Goal: Find contact information: Find contact information

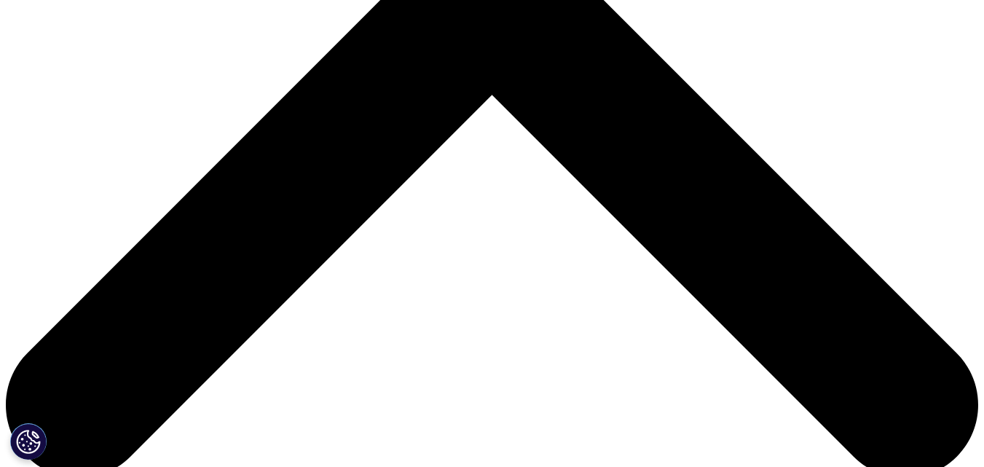
scroll to position [656, 0]
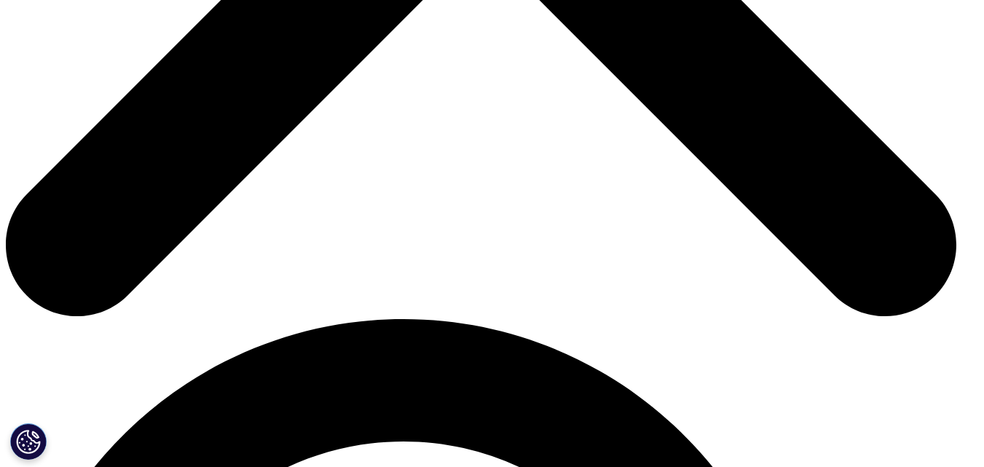
scroll to position [0, 0]
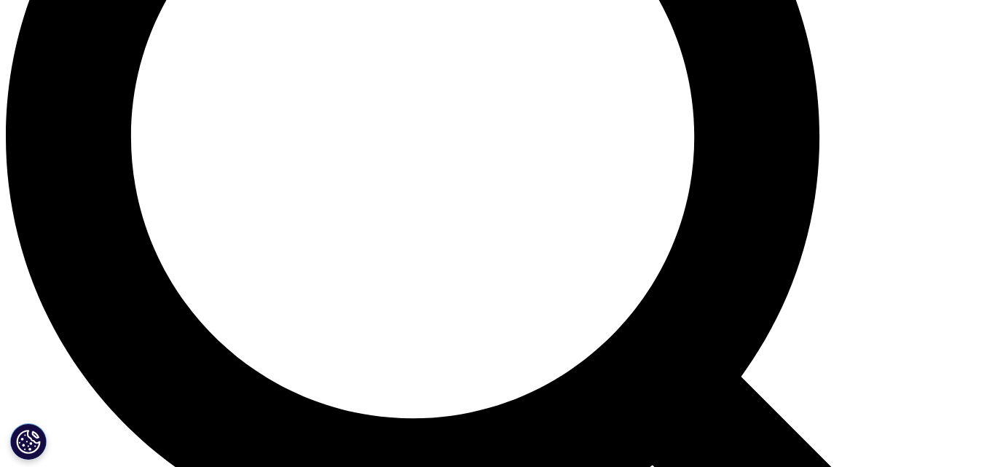
scroll to position [1238, 0]
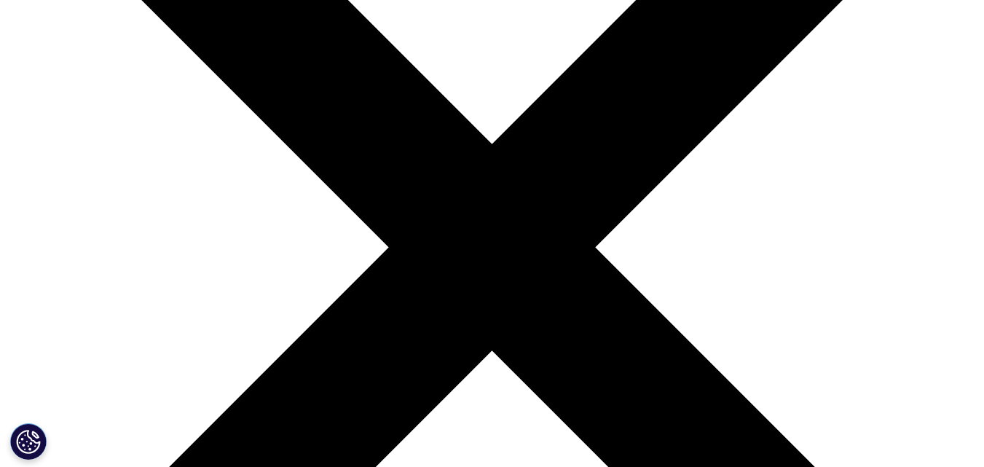
scroll to position [219, 0]
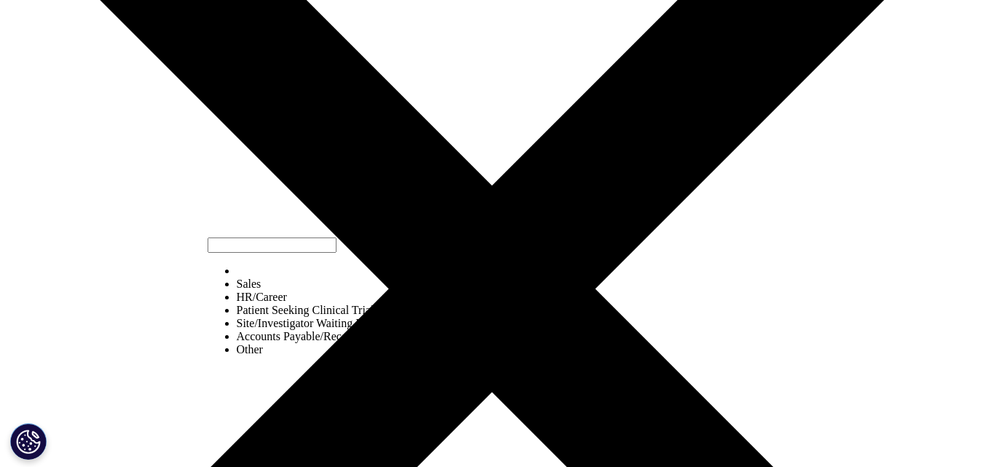
select select "HR/Career"
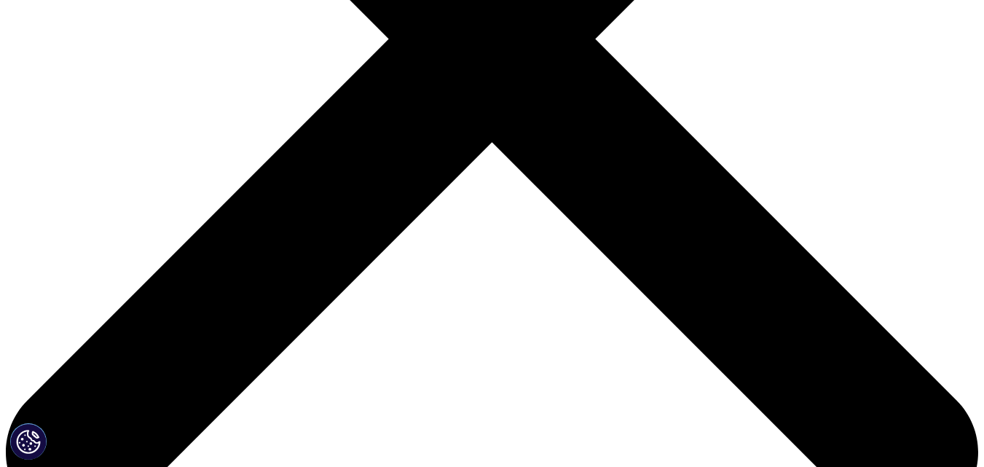
scroll to position [510, 0]
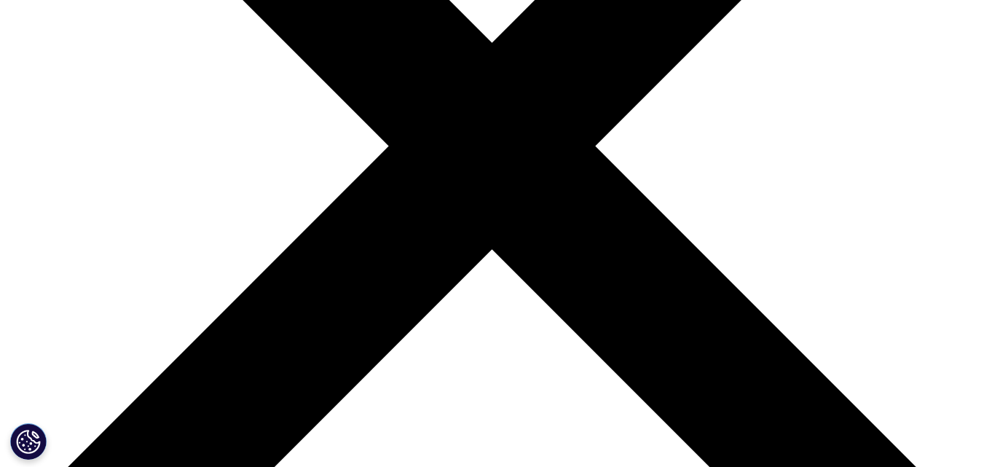
scroll to position [359, 0]
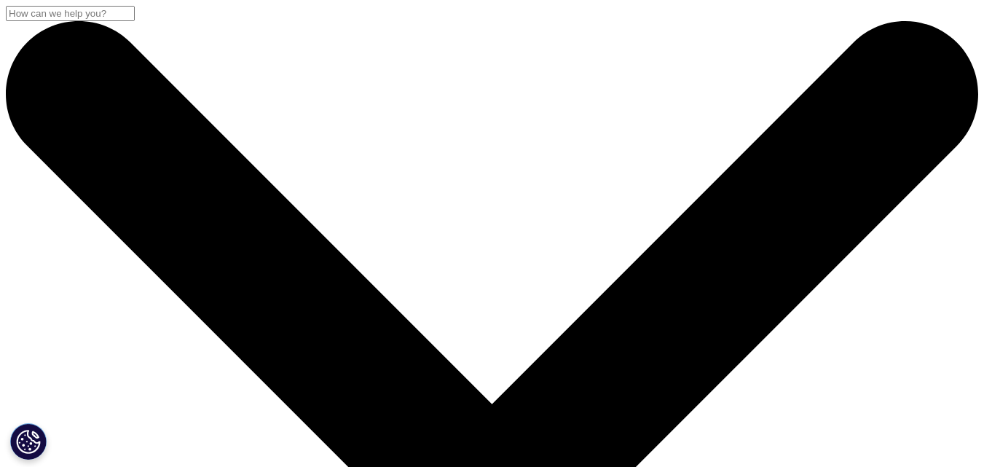
scroll to position [336, 0]
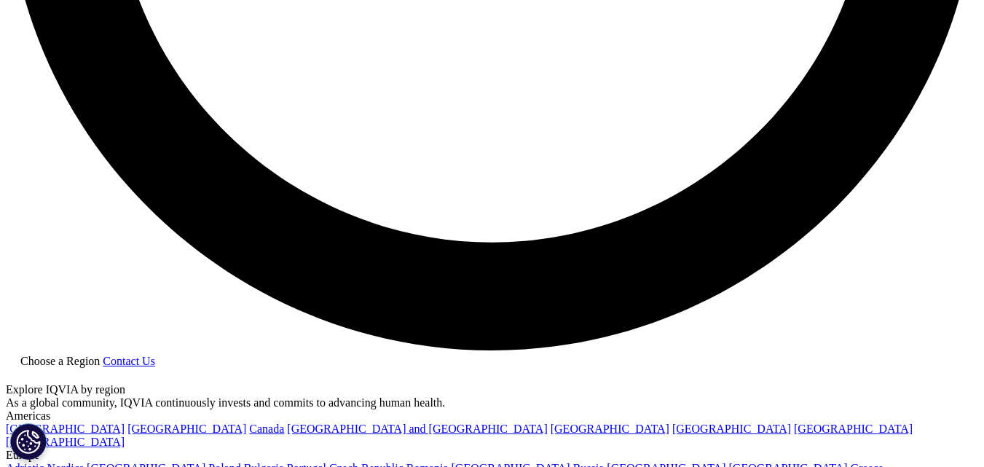
scroll to position [2886, 0]
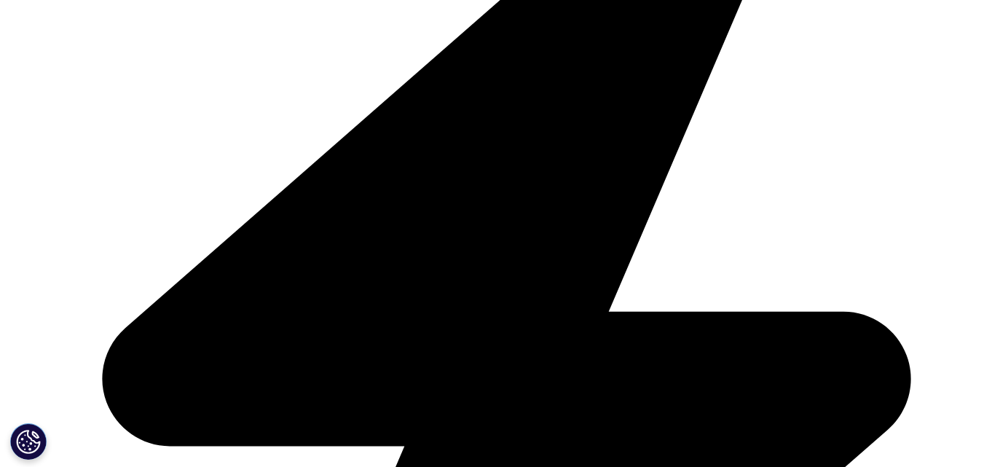
scroll to position [436, 0]
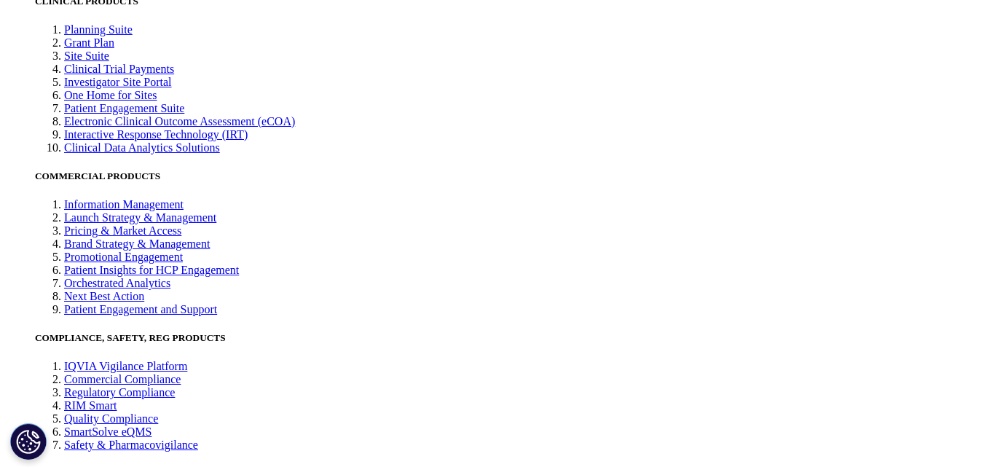
scroll to position [3204, 0]
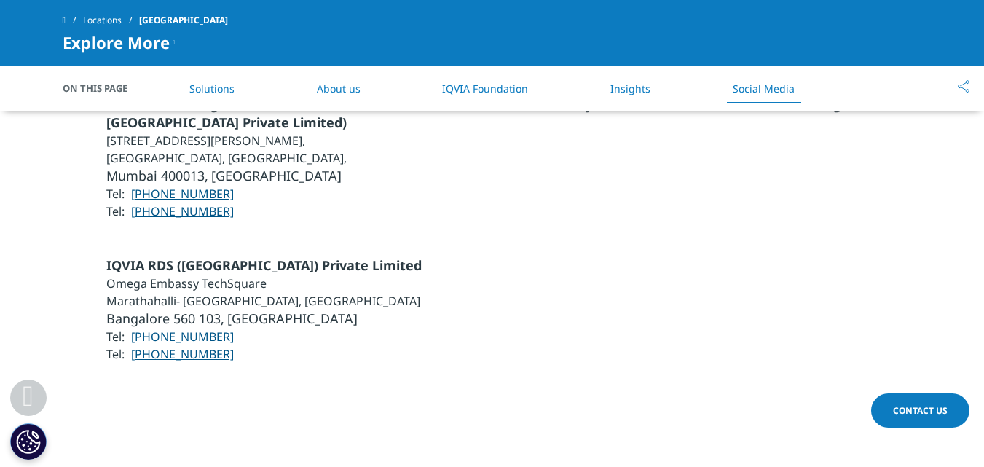
scroll to position [2886, 0]
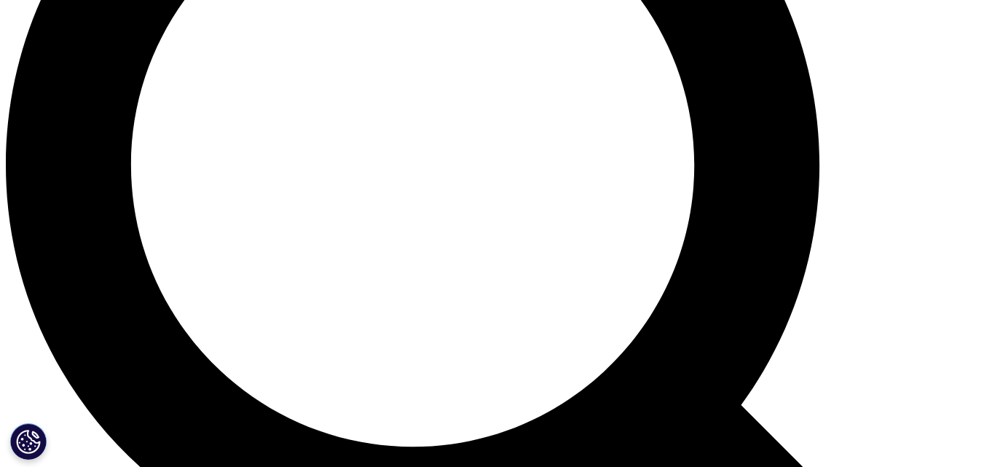
scroll to position [1603, 0]
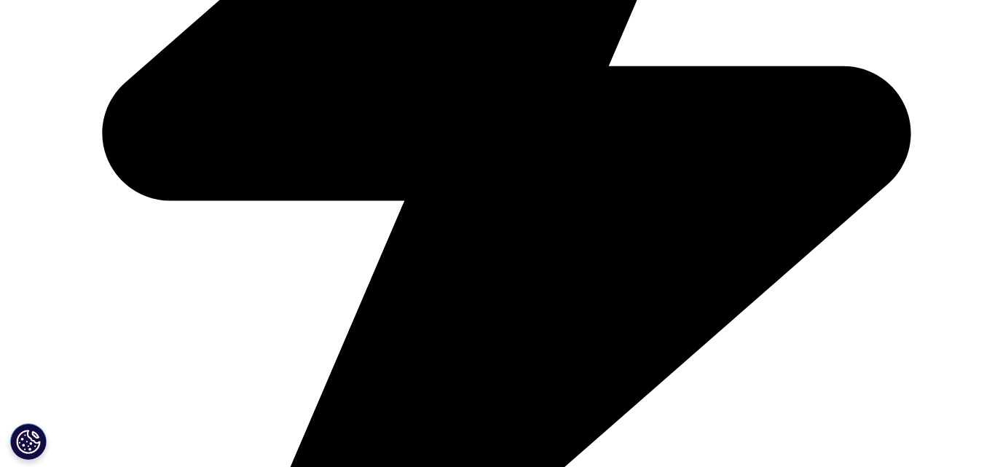
scroll to position [2303, 0]
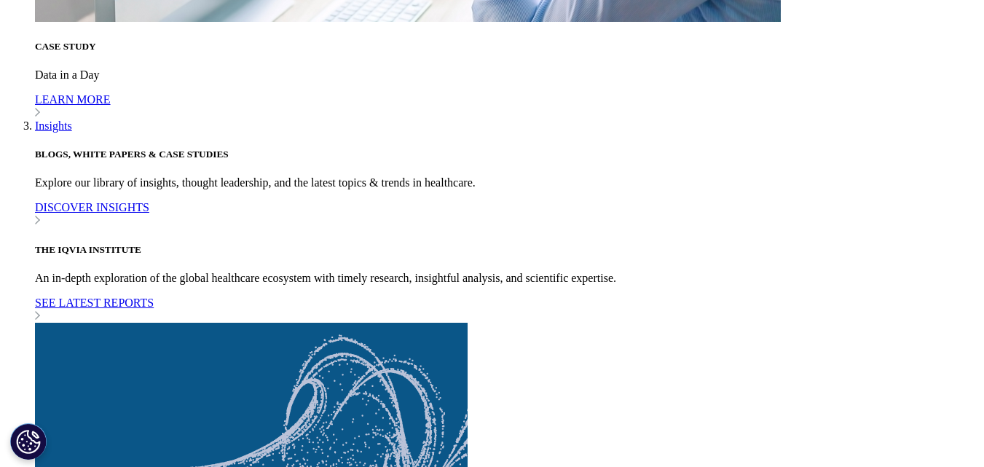
scroll to position [3978, 0]
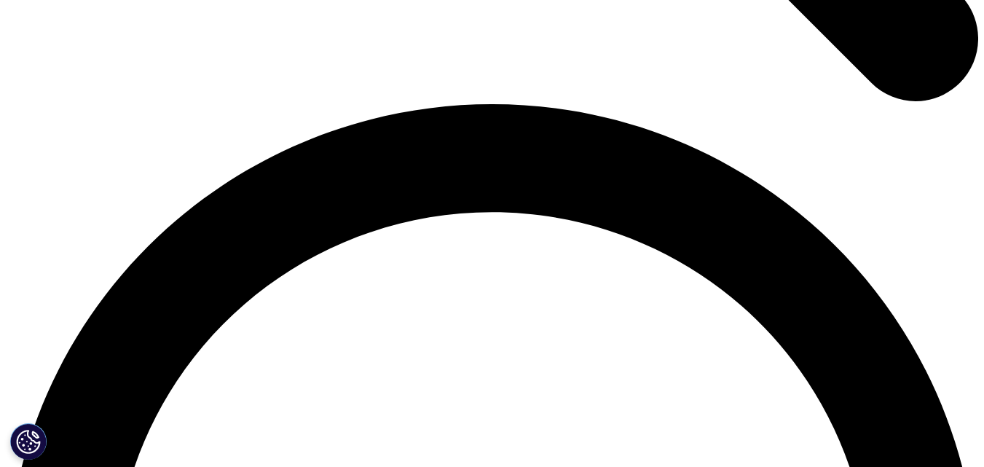
scroll to position [1894, 0]
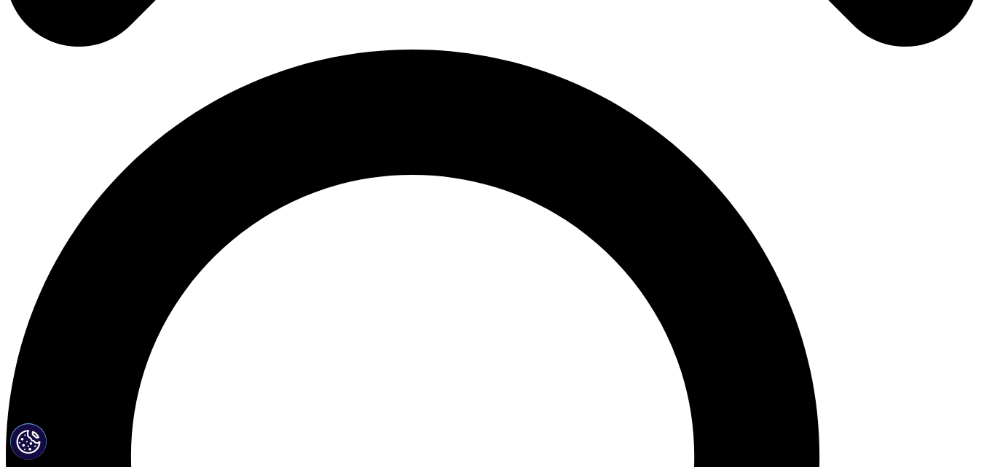
scroll to position [1020, 0]
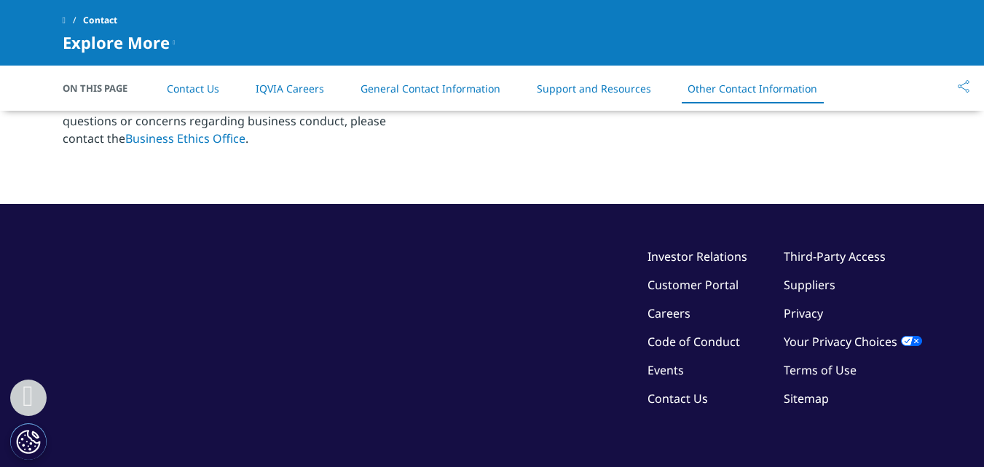
scroll to position [2567, 0]
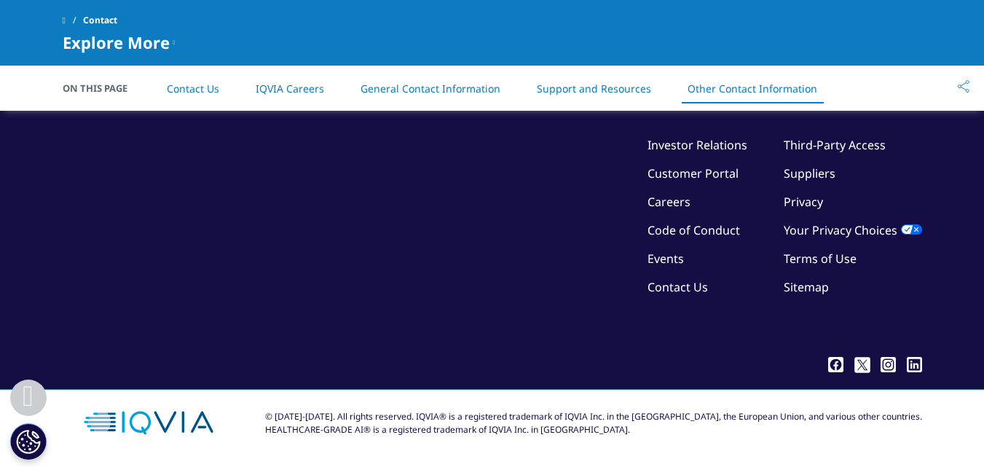
click at [666, 288] on link "Contact Us" at bounding box center [678, 287] width 60 height 16
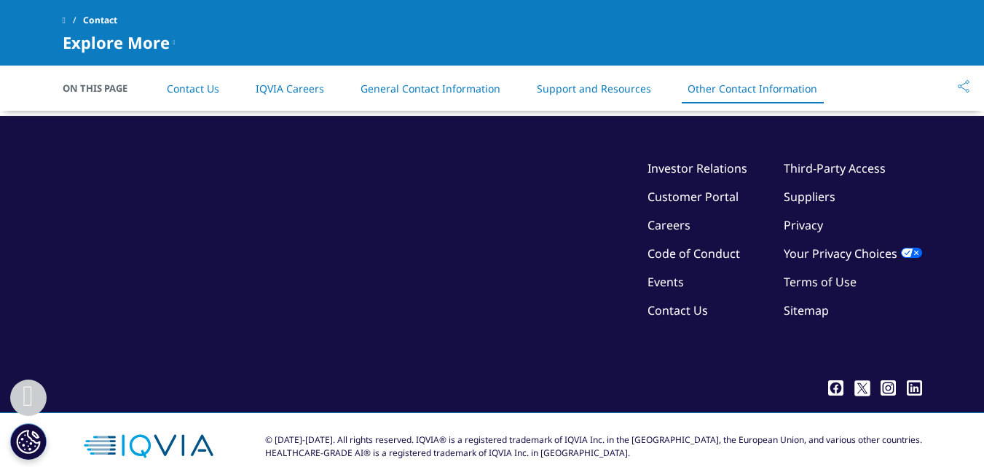
scroll to position [2550, 0]
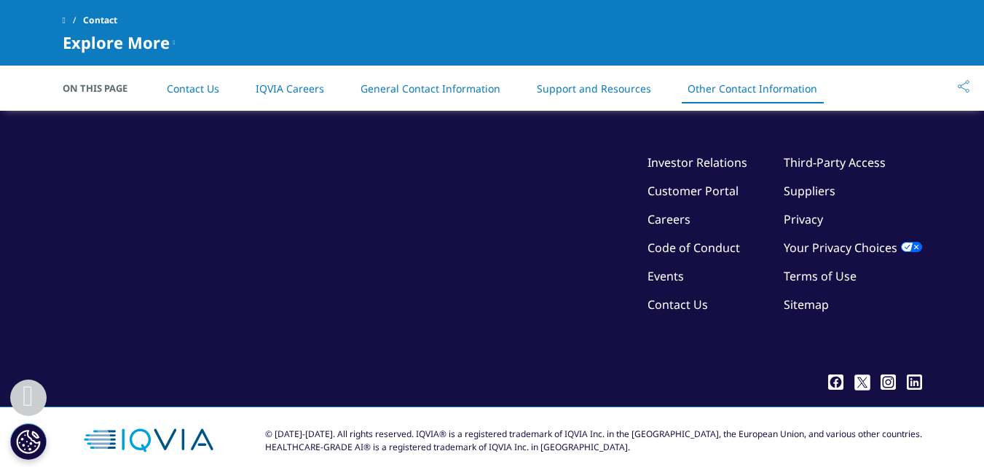
click at [679, 300] on link "Contact Us" at bounding box center [678, 305] width 60 height 16
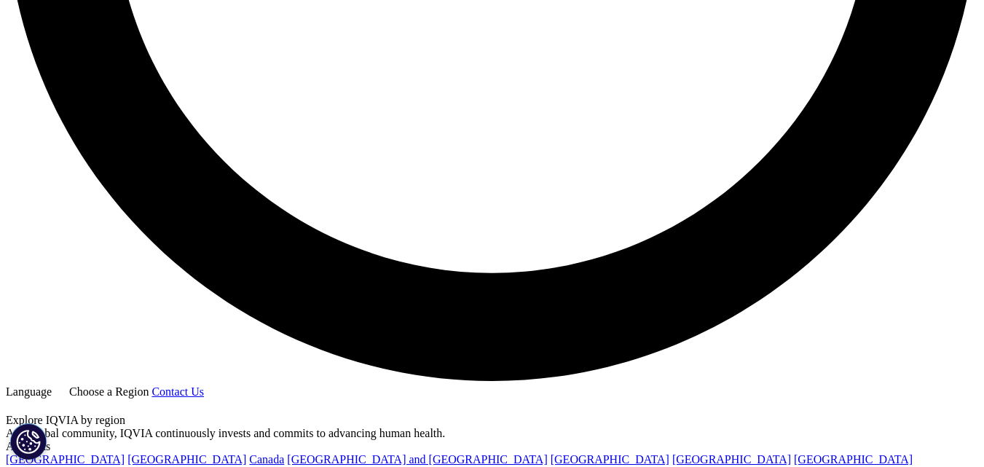
scroll to position [2567, 0]
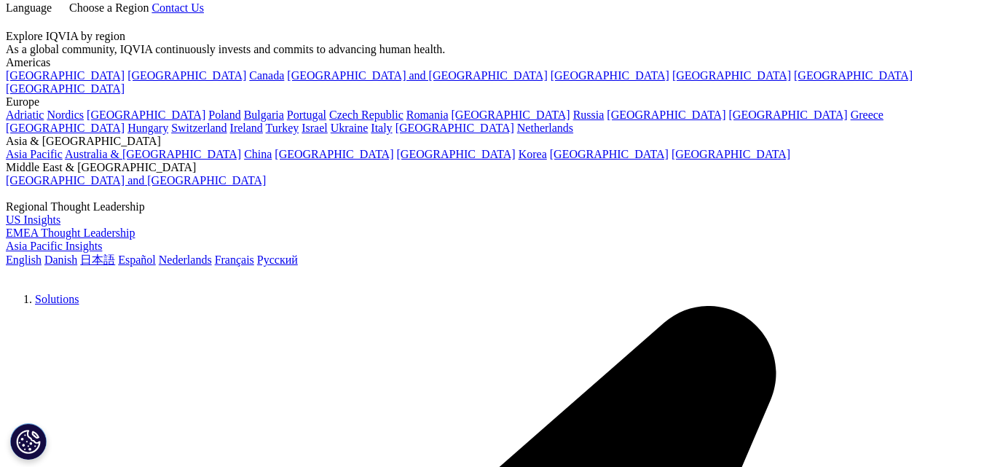
scroll to position [291, 0]
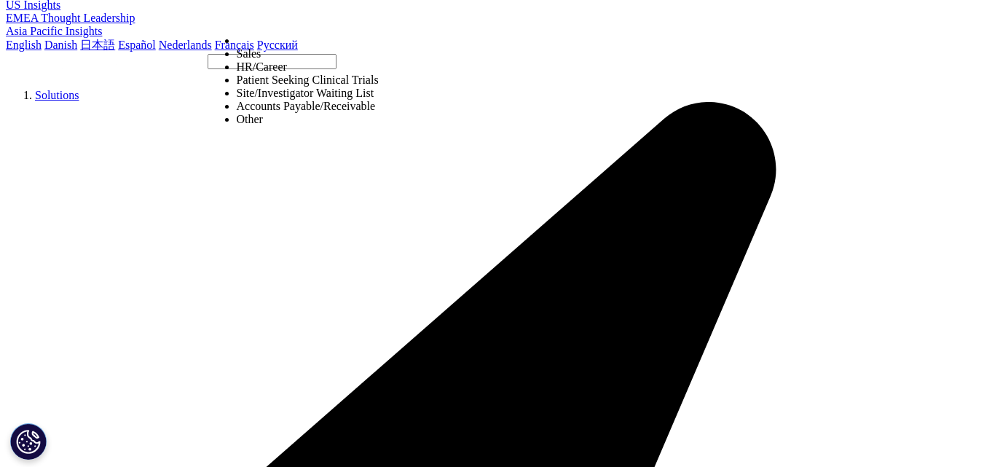
scroll to position [364, 0]
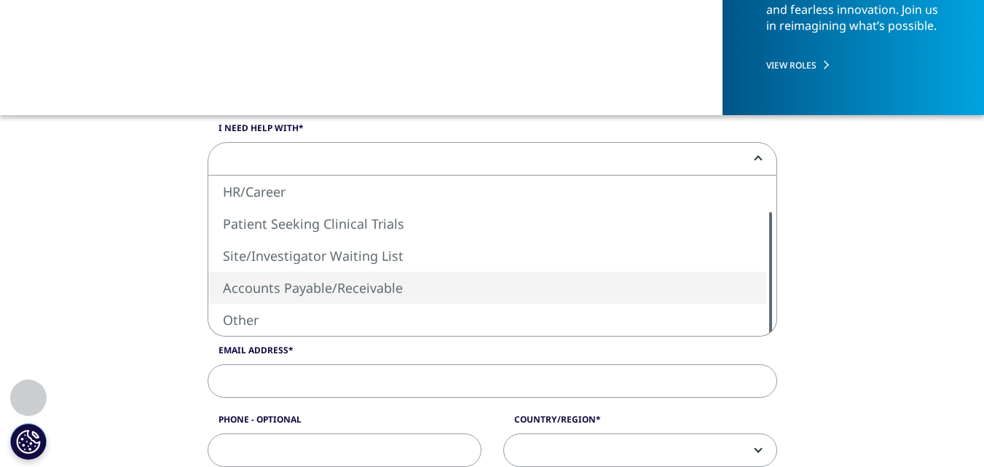
select select "Accounts Payable/Receivable"
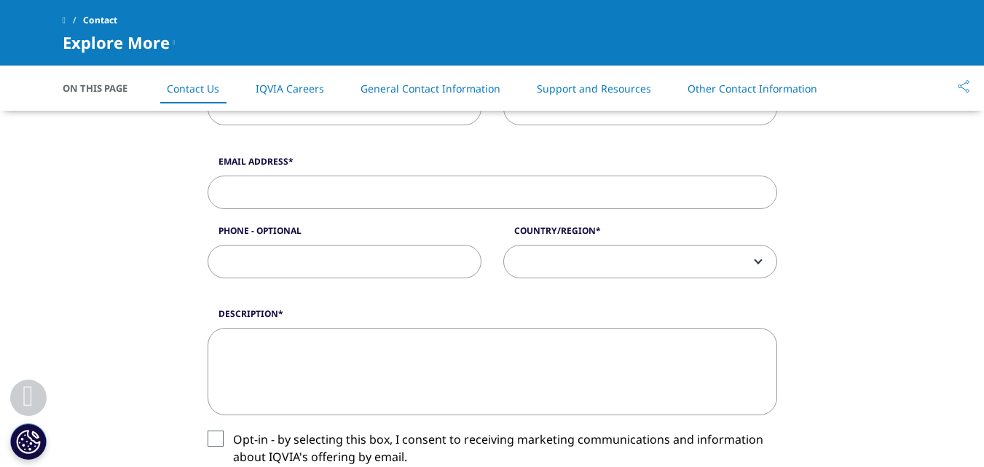
scroll to position [583, 0]
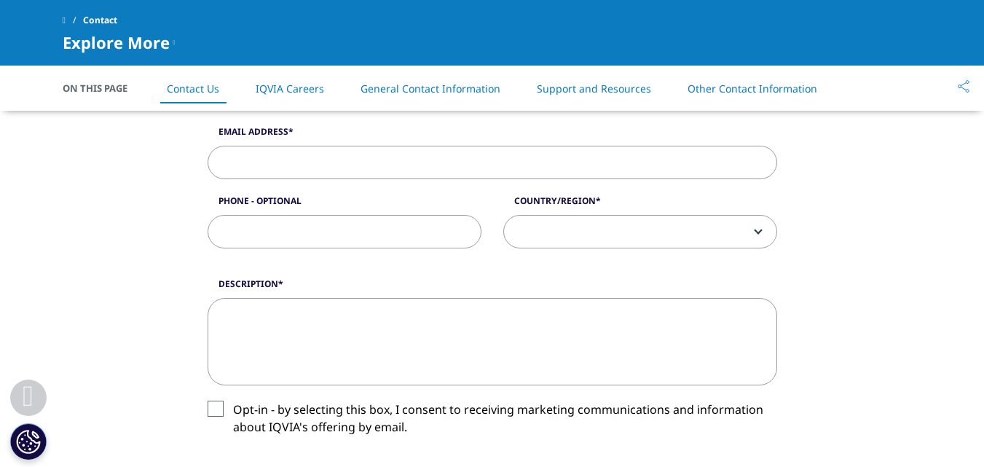
click at [584, 235] on span at bounding box center [640, 233] width 272 height 34
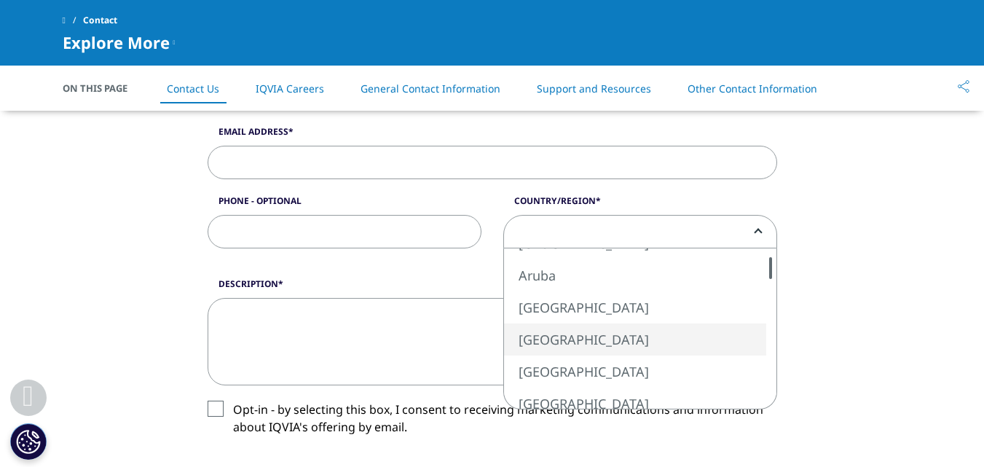
click at [197, 338] on div "Description" at bounding box center [493, 332] width 592 height 108
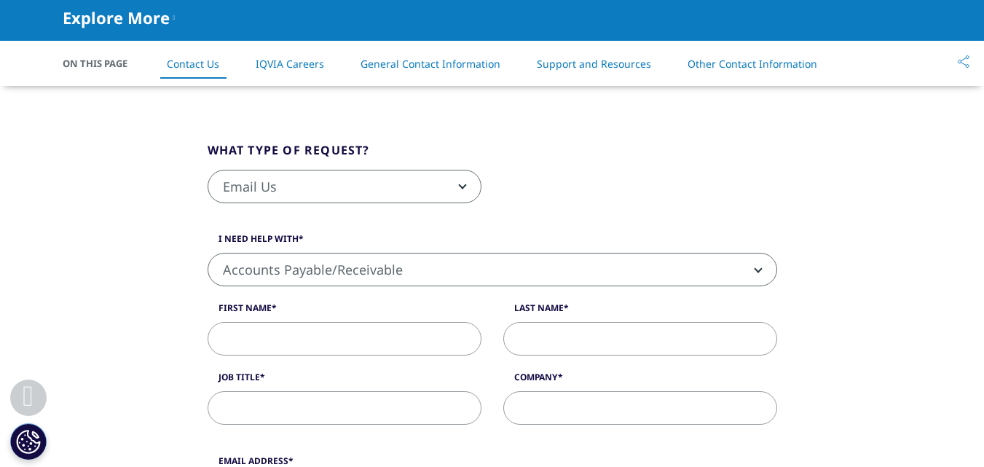
scroll to position [291, 0]
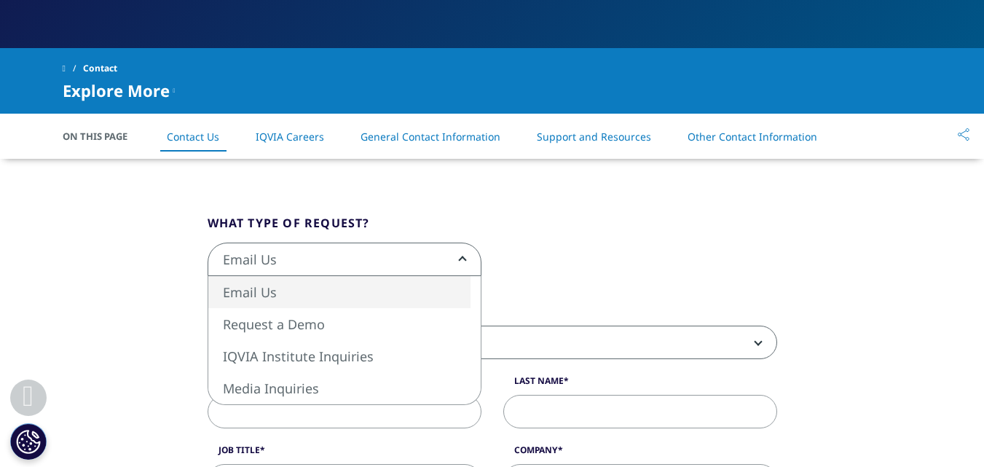
click at [293, 248] on span "Email Us" at bounding box center [344, 260] width 272 height 34
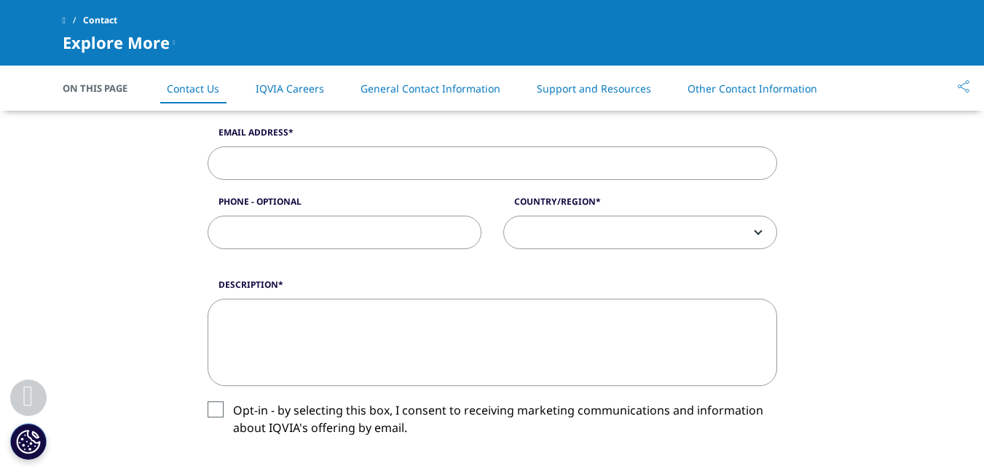
scroll to position [583, 0]
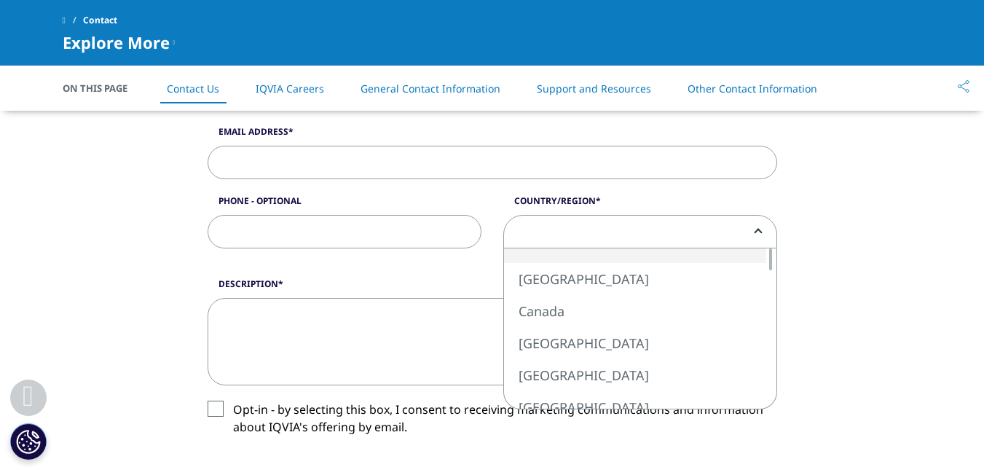
click at [586, 235] on span at bounding box center [640, 233] width 272 height 34
click at [138, 273] on div "What type of request? Email Us Request a Demo IQVIA Institute Inquiries Media I…" at bounding box center [492, 226] width 831 height 939
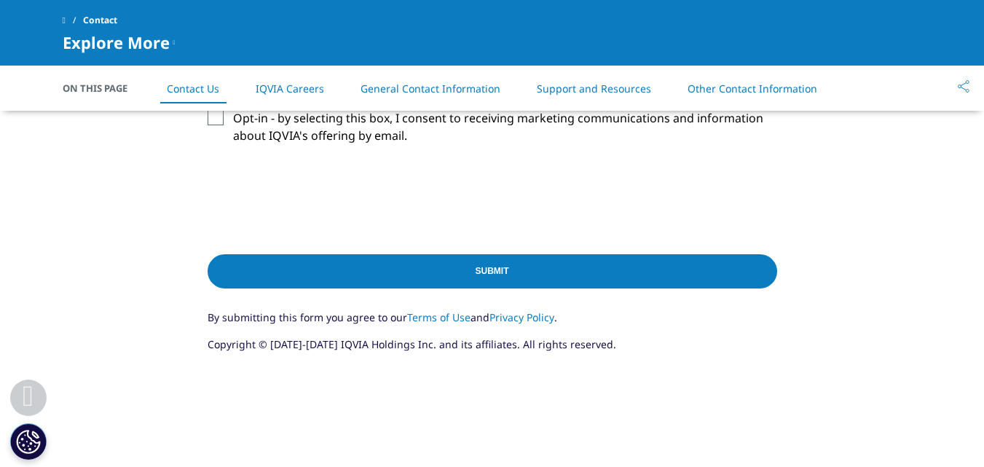
scroll to position [947, 0]
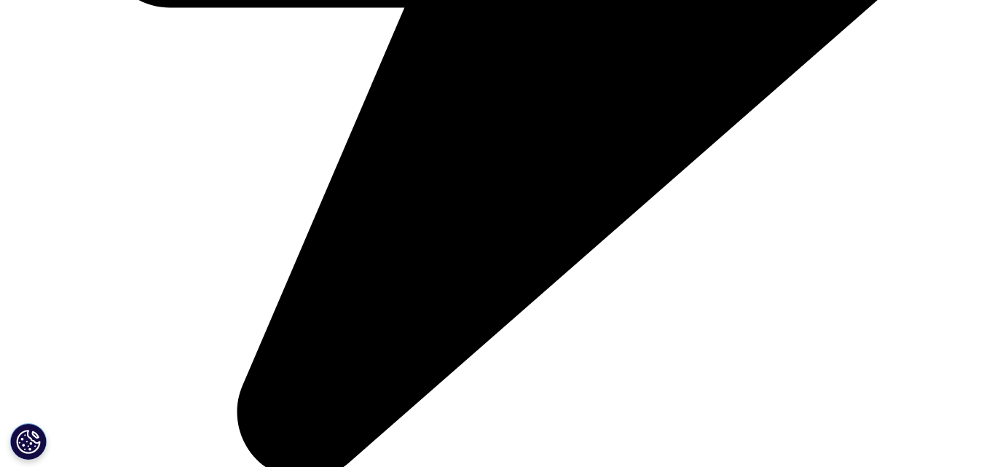
scroll to position [4267, 0]
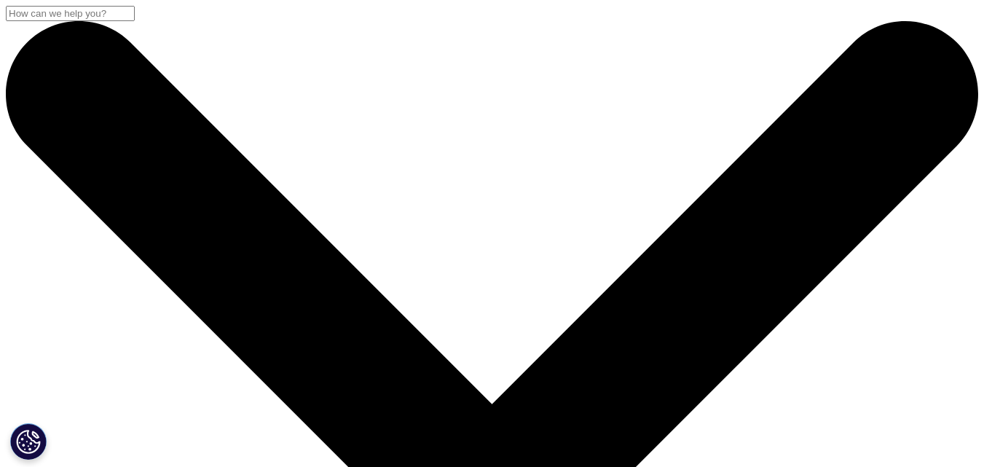
scroll to position [3373, 0]
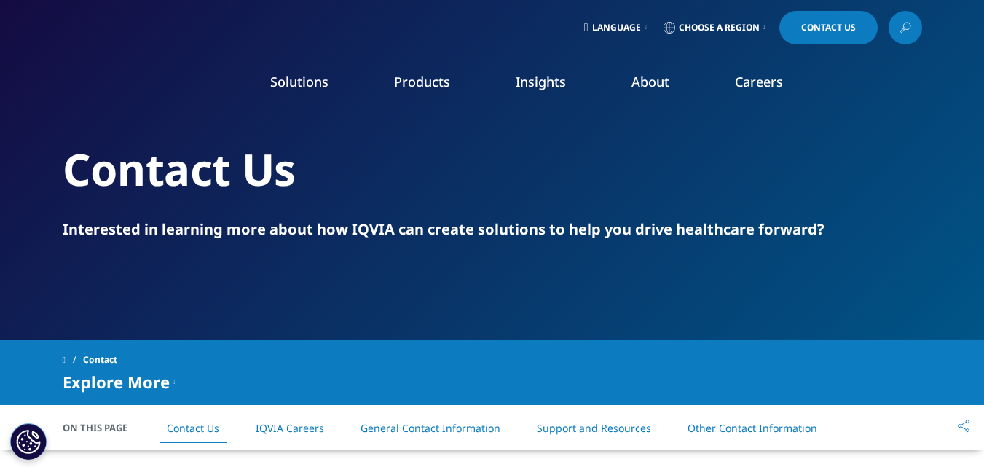
click at [446, 229] on div "Interested in learning more about how IQVIA can create solutions to help you dr…" at bounding box center [493, 229] width 860 height 20
click at [405, 228] on div "Interested in learning more about how IQVIA can create solutions to help you dr…" at bounding box center [493, 229] width 860 height 20
click at [373, 226] on div "Interested in learning more about how IQVIA can create solutions to help you dr…" at bounding box center [493, 229] width 860 height 20
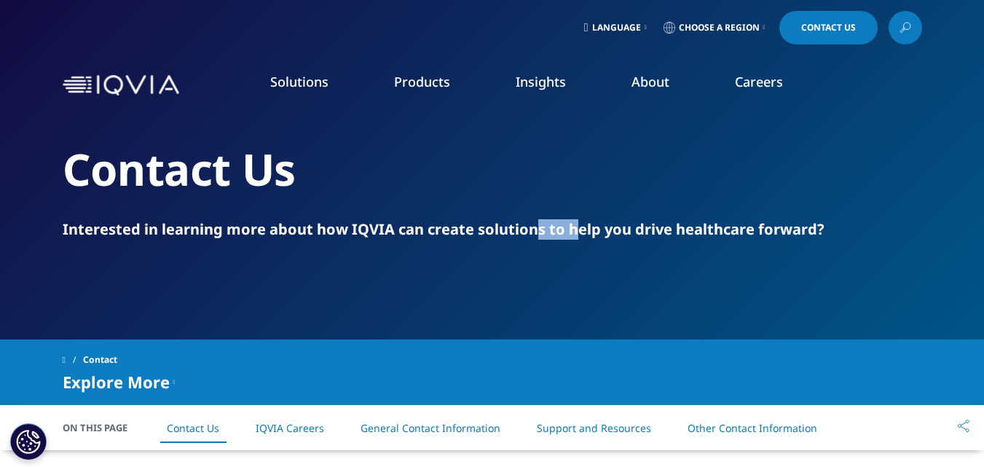
click at [373, 226] on div "Interested in learning more about how IQVIA can create solutions to help you dr…" at bounding box center [493, 229] width 860 height 20
click at [329, 226] on div "Interested in learning more about how IQVIA can create solutions to help you dr…" at bounding box center [493, 229] width 860 height 20
click at [286, 226] on div "Interested in learning more about how IQVIA can create solutions to help you dr…" at bounding box center [493, 229] width 860 height 20
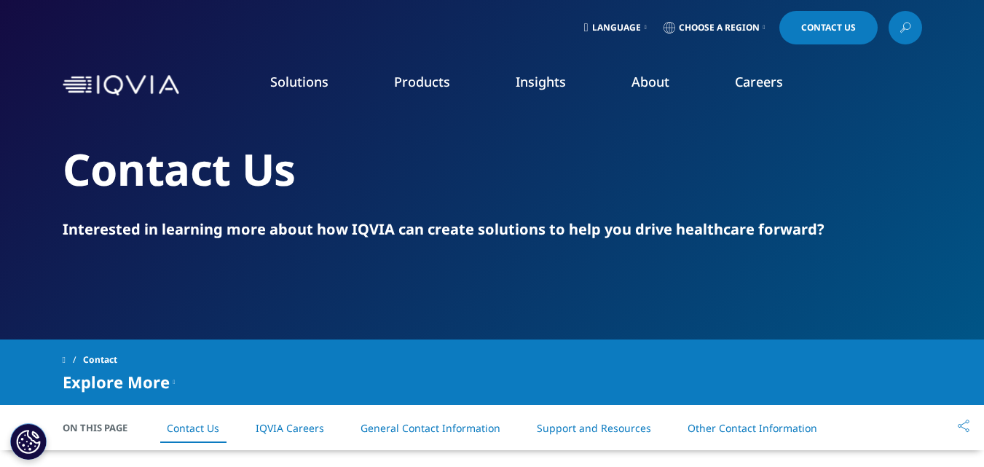
click at [230, 226] on div "Interested in learning more about how IQVIA can create solutions to help you dr…" at bounding box center [493, 229] width 860 height 20
click at [187, 228] on div "Interested in learning more about how IQVIA can create solutions to help you dr…" at bounding box center [493, 229] width 860 height 20
click at [134, 230] on div "Interested in learning more about how IQVIA can create solutions to help you dr…" at bounding box center [493, 229] width 860 height 20
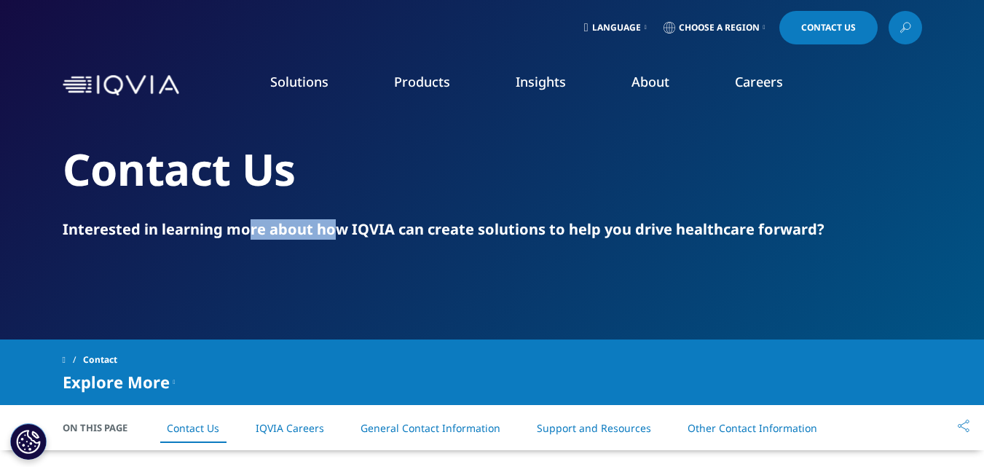
click at [134, 230] on div "Interested in learning more about how IQVIA can create solutions to help you dr…" at bounding box center [493, 229] width 860 height 20
click at [98, 229] on div "Interested in learning more about how IQVIA can create solutions to help you dr…" at bounding box center [493, 229] width 860 height 20
